Goal: Task Accomplishment & Management: Manage account settings

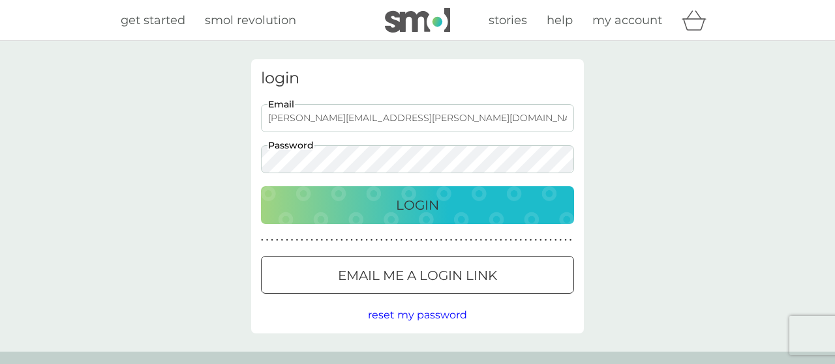
click at [435, 206] on p "Login" at bounding box center [417, 205] width 43 height 21
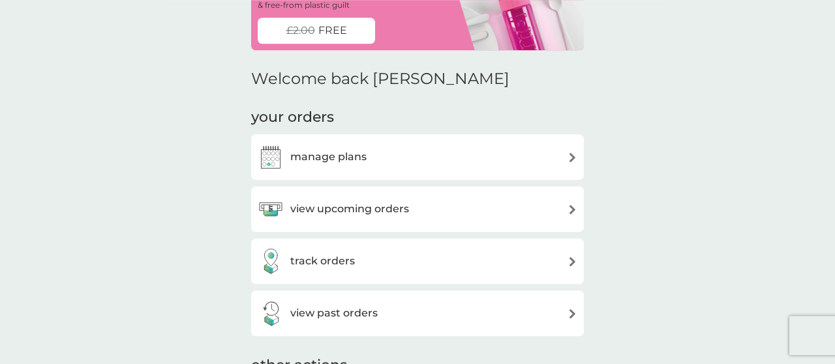
scroll to position [136, 0]
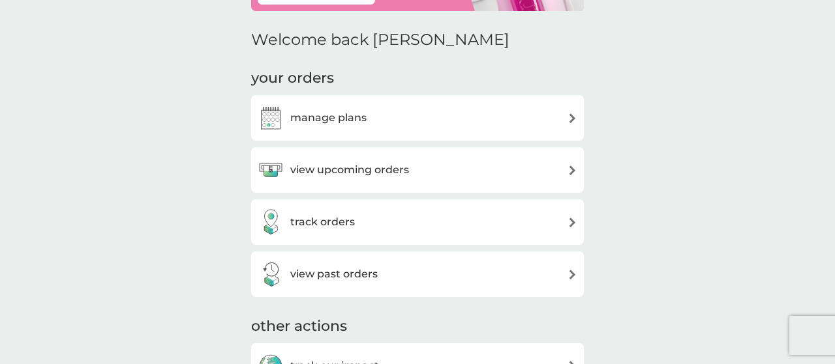
click at [357, 125] on h3 "manage plans" at bounding box center [328, 118] width 76 height 17
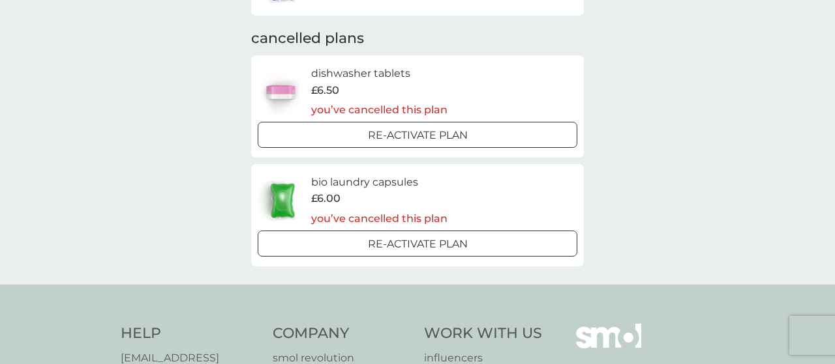
scroll to position [68, 0]
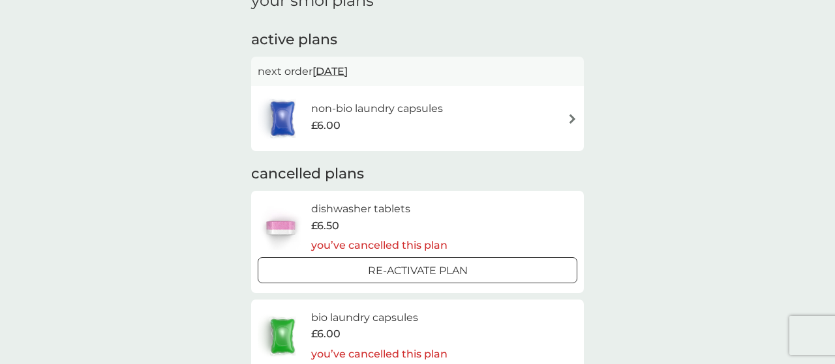
click at [576, 125] on div "non-bio laundry capsules £6.00" at bounding box center [418, 119] width 320 height 46
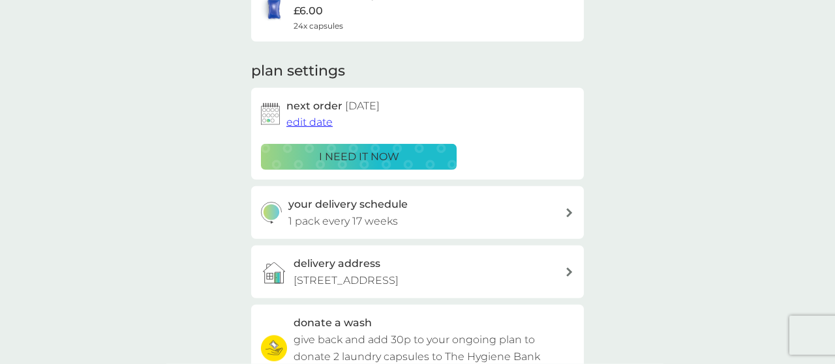
scroll to position [203, 0]
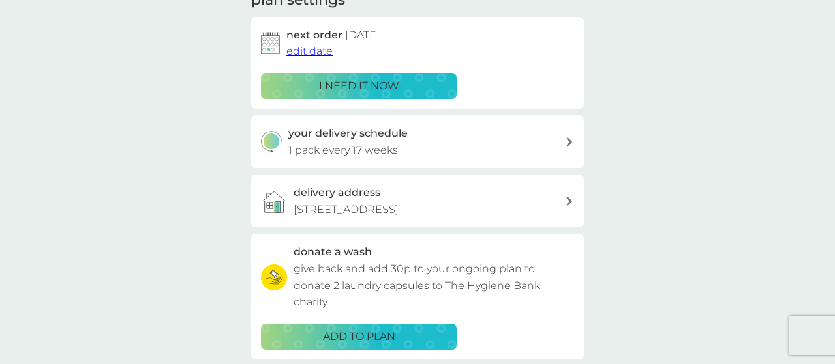
click at [453, 148] on div "your delivery schedule 1 pack every 17 weeks" at bounding box center [426, 141] width 277 height 33
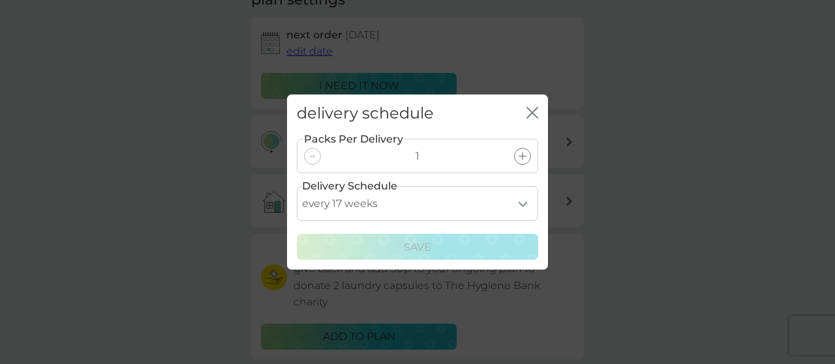
click at [297, 186] on select "every 1 week every 2 weeks every 3 weeks every 4 weeks every 5 weeks every 6 we…" at bounding box center [417, 203] width 241 height 35
select select "84"
click option "every 12 weeks" at bounding box center [0, 0] width 0 height 0
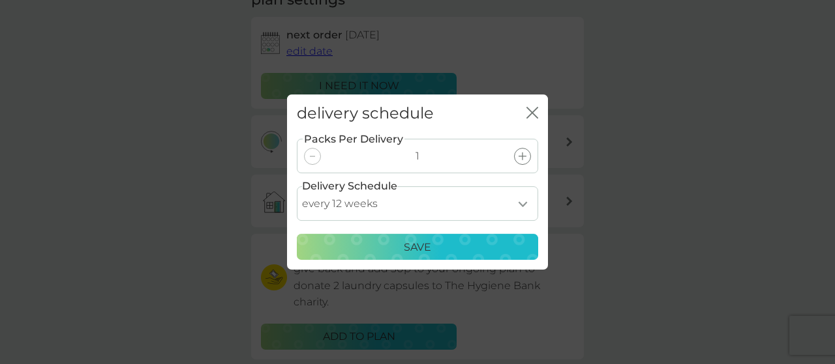
click at [421, 250] on p "Save" at bounding box center [417, 247] width 27 height 17
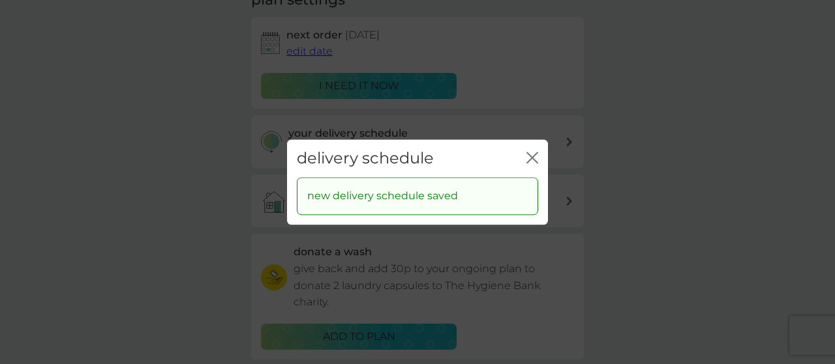
click at [531, 153] on icon "close" at bounding box center [532, 158] width 12 height 12
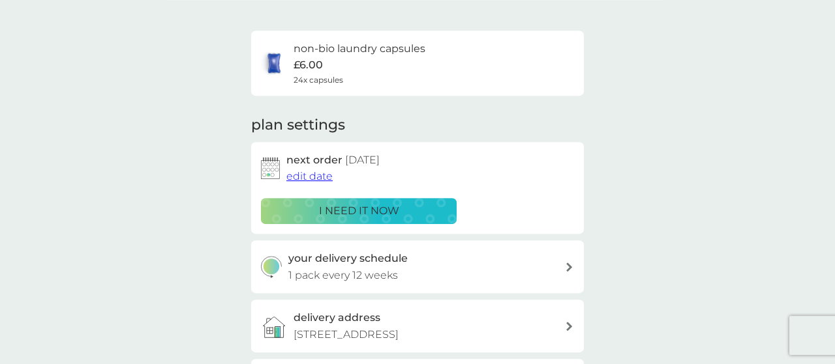
scroll to position [136, 0]
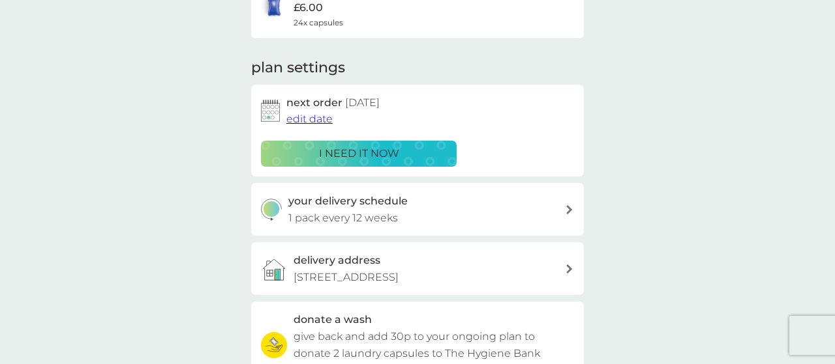
click at [302, 120] on span "edit date" at bounding box center [309, 119] width 46 height 12
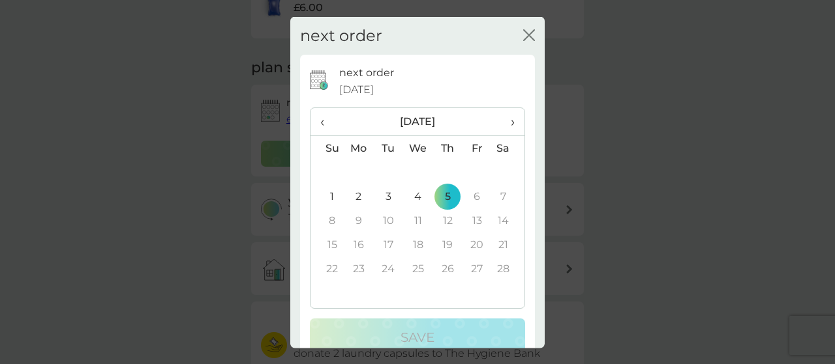
click at [318, 123] on th "‹" at bounding box center [326, 122] width 33 height 28
click at [513, 118] on span "›" at bounding box center [507, 121] width 13 height 27
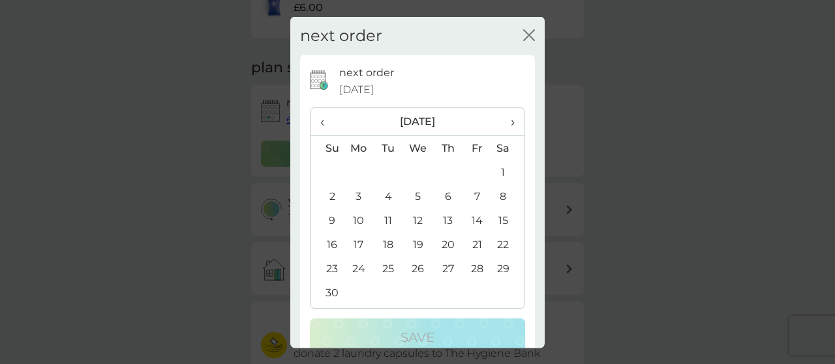
click at [516, 124] on th "›" at bounding box center [508, 122] width 33 height 28
click at [508, 128] on span "›" at bounding box center [507, 121] width 13 height 27
click at [452, 172] on td "1" at bounding box center [447, 172] width 29 height 24
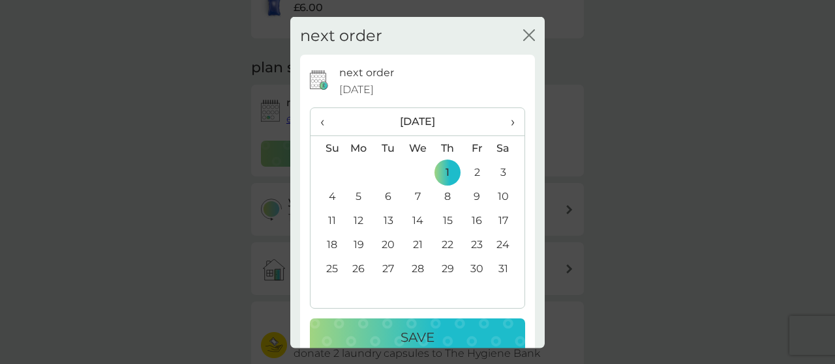
click at [449, 322] on button "Save" at bounding box center [417, 338] width 215 height 38
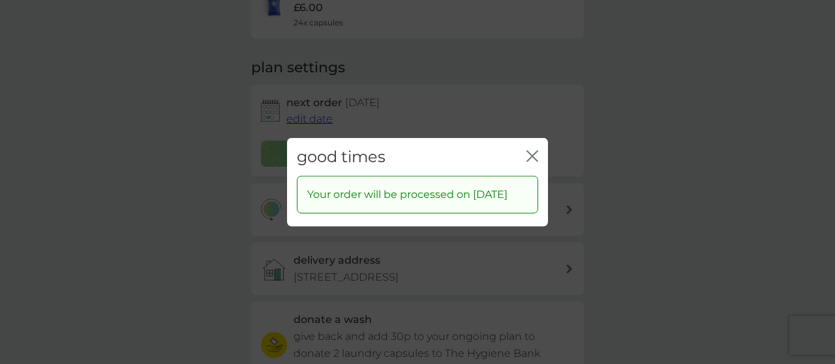
click at [533, 160] on icon "close" at bounding box center [532, 156] width 12 height 12
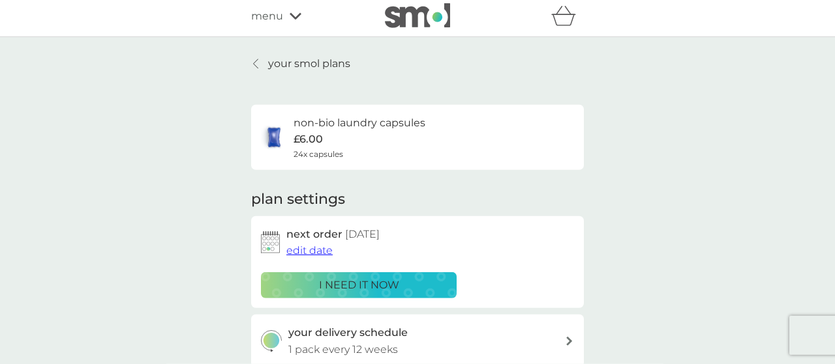
scroll to position [0, 0]
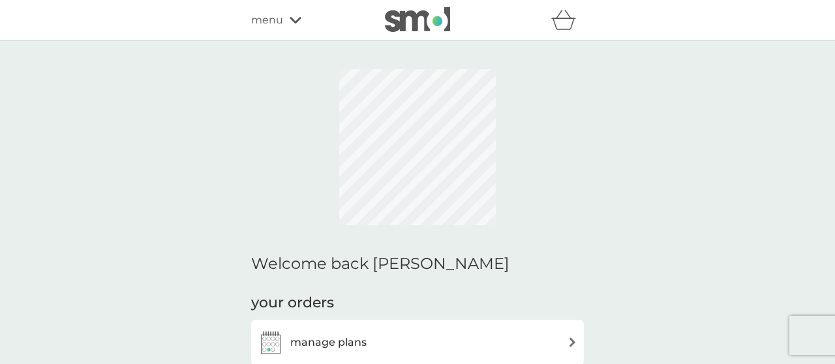
click at [616, 29] on div "refer a friend & you BOTH save smol impact smol shop your smol plans your upcom…" at bounding box center [417, 20] width 835 height 41
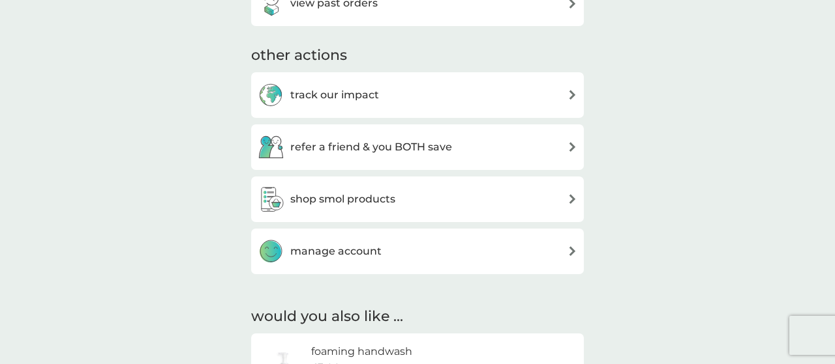
scroll to position [543, 0]
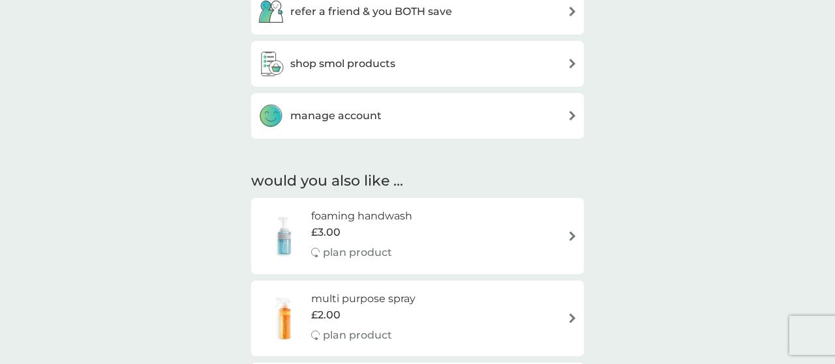
click at [439, 123] on div "manage account" at bounding box center [418, 116] width 320 height 26
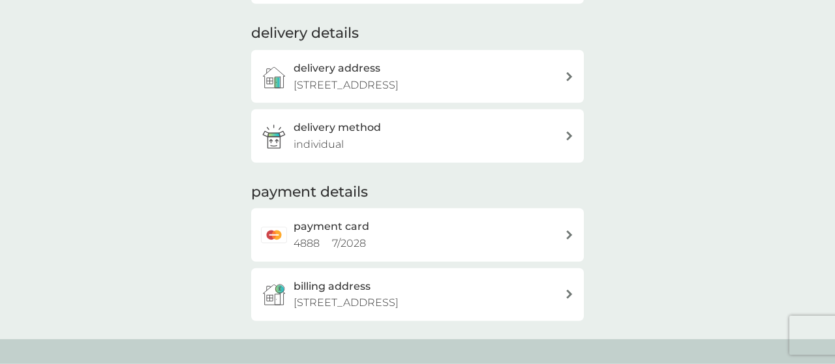
scroll to position [203, 0]
